Goal: Check status: Check status

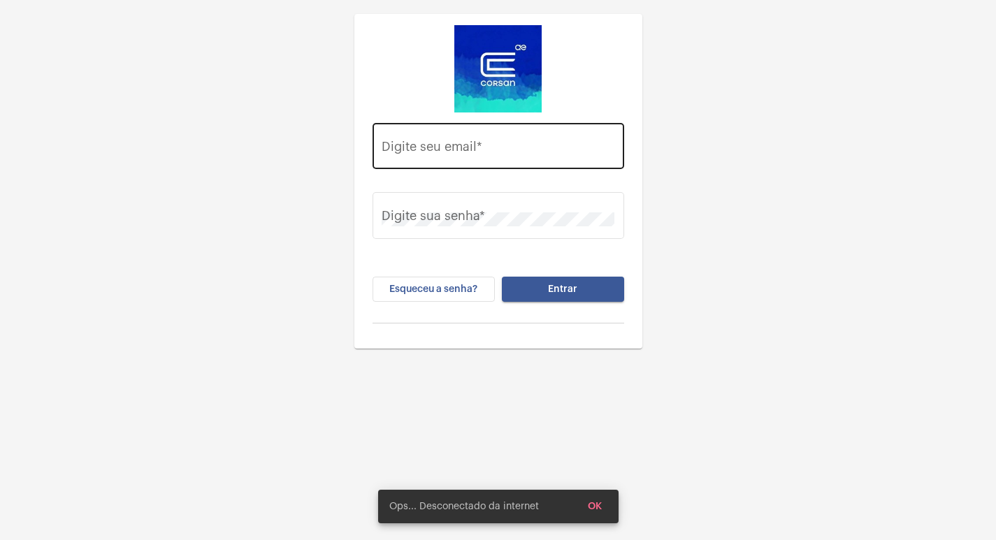
click at [477, 148] on input "Digite seu email *" at bounding box center [498, 150] width 233 height 14
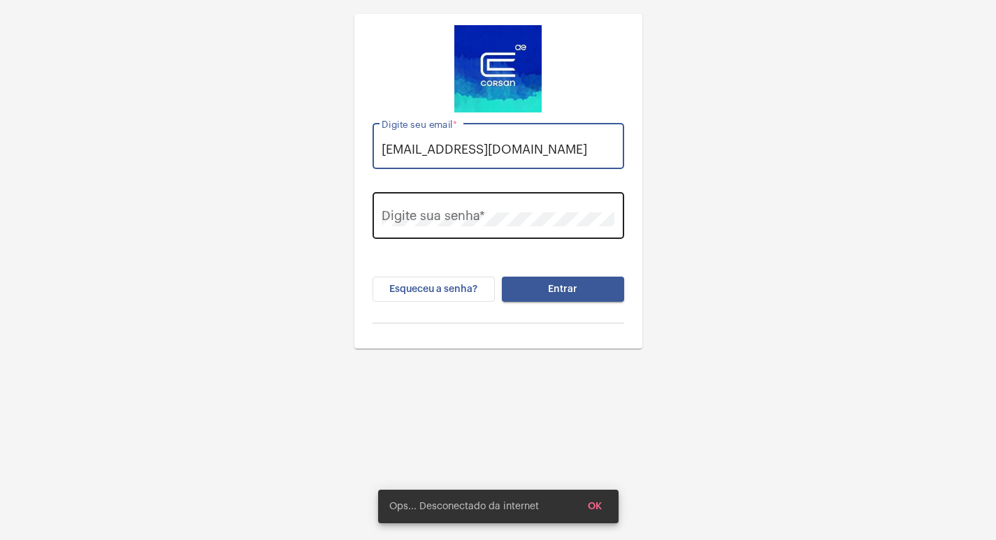
type input "[EMAIL_ADDRESS][DOMAIN_NAME]"
click at [489, 236] on div "Digite sua senha *" at bounding box center [498, 214] width 233 height 50
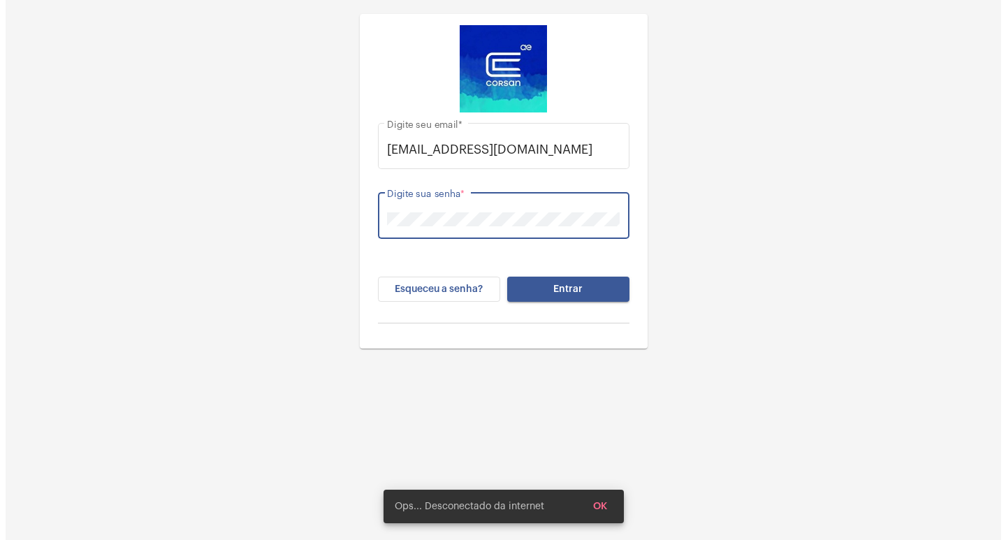
scroll to position [0, 0]
click at [502, 277] on button "Entrar" at bounding box center [563, 289] width 122 height 25
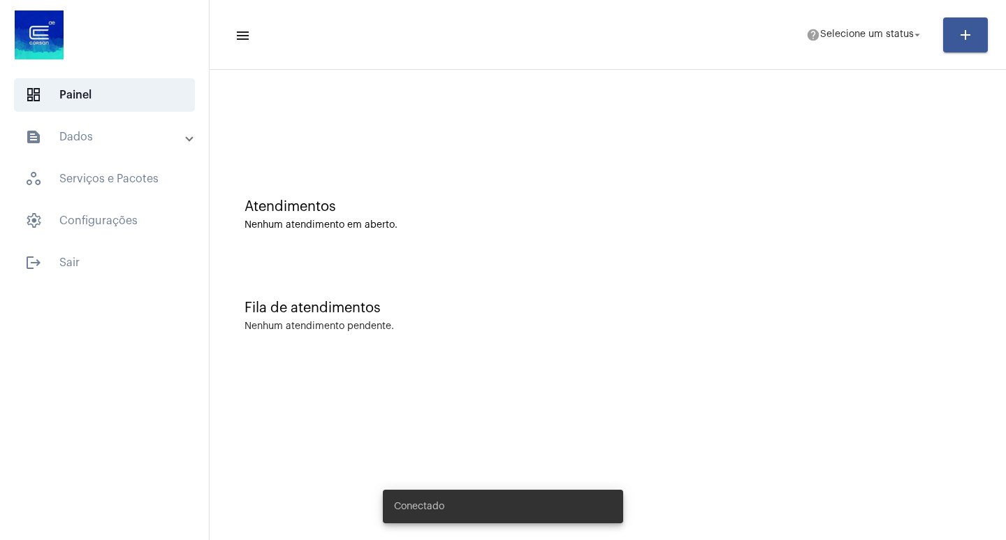
click at [99, 132] on mat-panel-title "text_snippet_outlined Dados" at bounding box center [105, 137] width 161 height 17
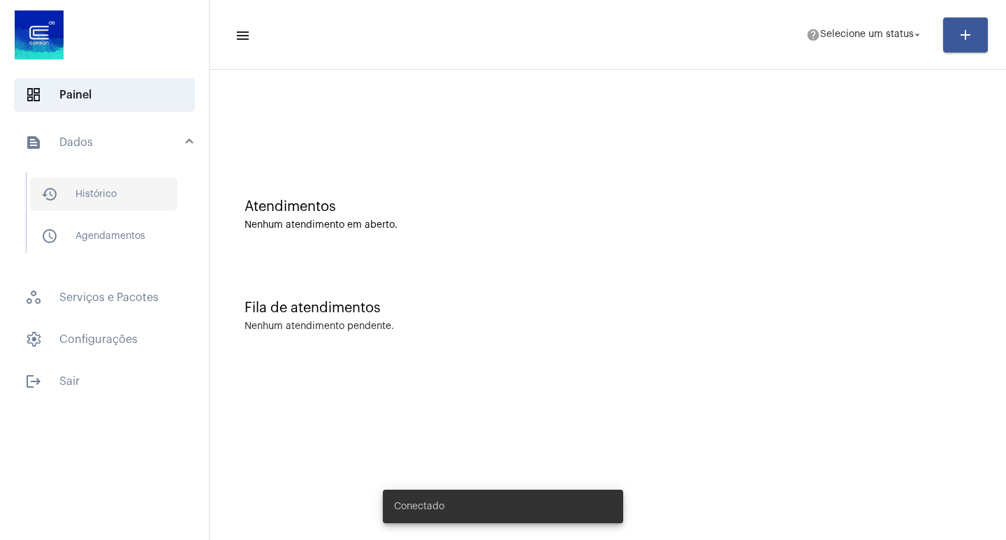
click at [138, 185] on span "history_outlined Histórico" at bounding box center [103, 195] width 147 height 34
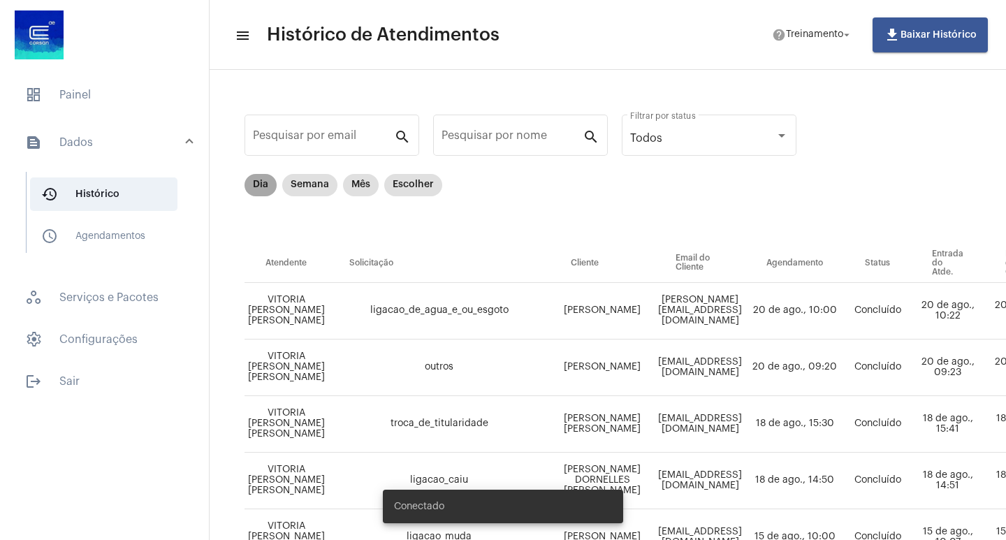
click at [265, 187] on mat-chip "Dia" at bounding box center [261, 185] width 32 height 22
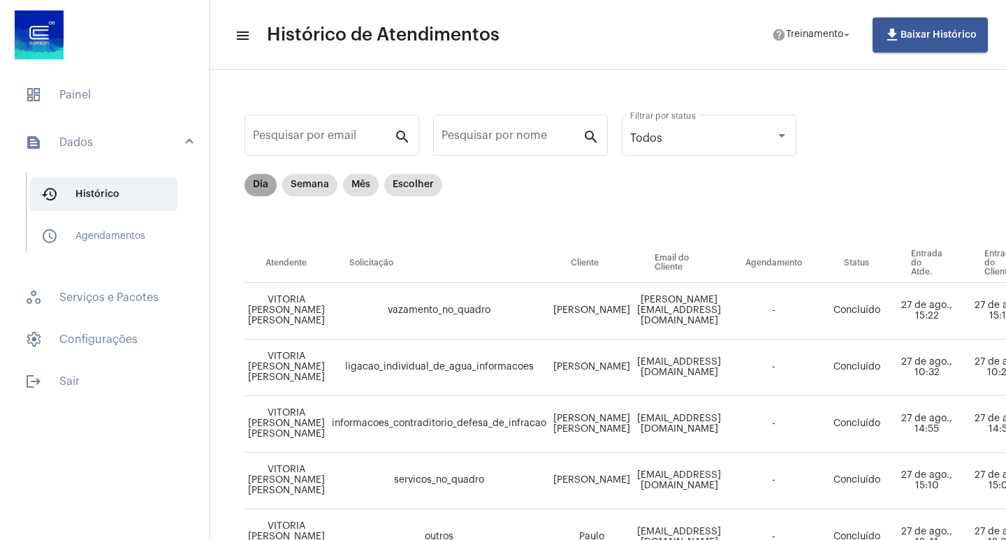
click at [254, 182] on mat-chip "Dia" at bounding box center [261, 185] width 32 height 22
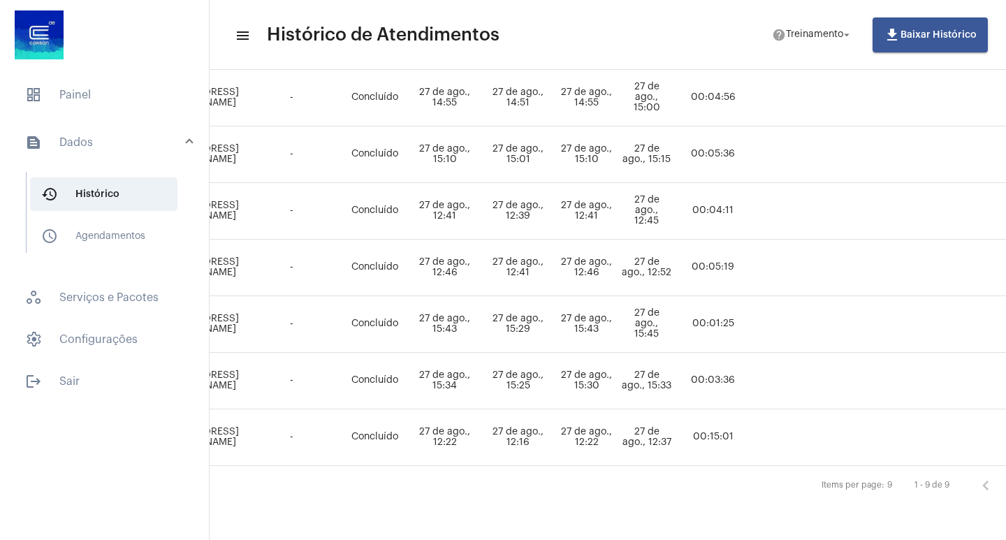
scroll to position [337, 619]
